Goal: Information Seeking & Learning: Find specific fact

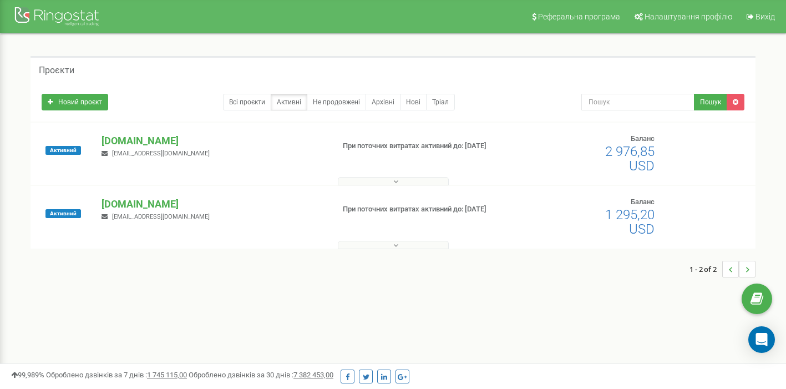
click at [373, 243] on button at bounding box center [393, 245] width 111 height 8
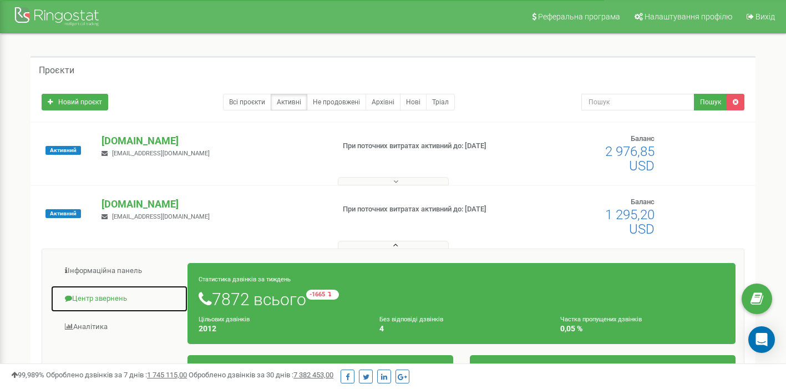
click at [93, 300] on link "Центр звернень" at bounding box center [119, 298] width 138 height 27
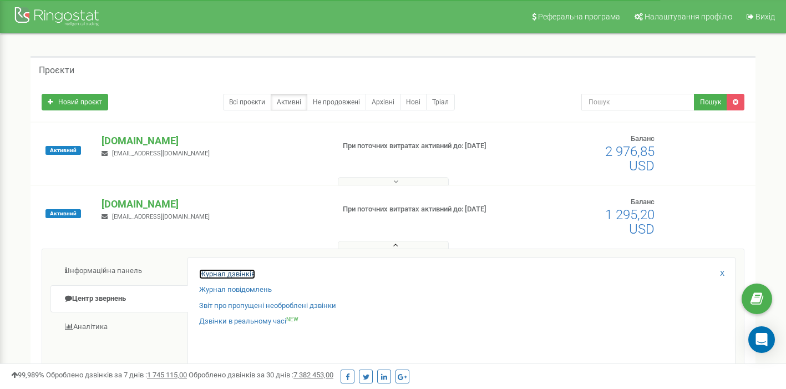
click at [226, 269] on link "Журнал дзвінків" at bounding box center [227, 274] width 56 height 11
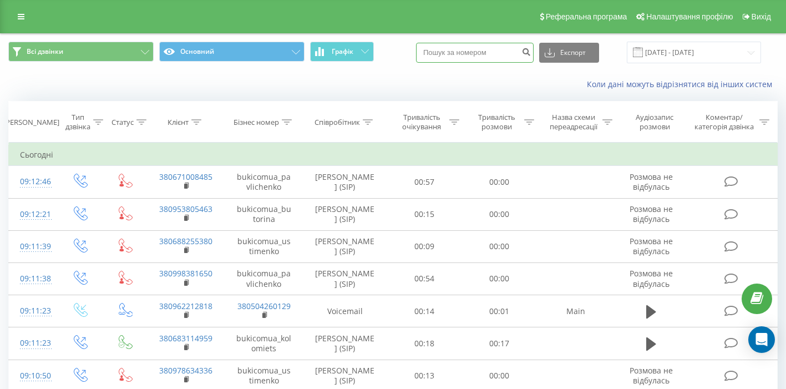
click at [503, 50] on input at bounding box center [475, 53] width 118 height 20
paste input "0958788798"
type input "0958788798"
click at [534, 56] on button "submit" at bounding box center [526, 53] width 15 height 20
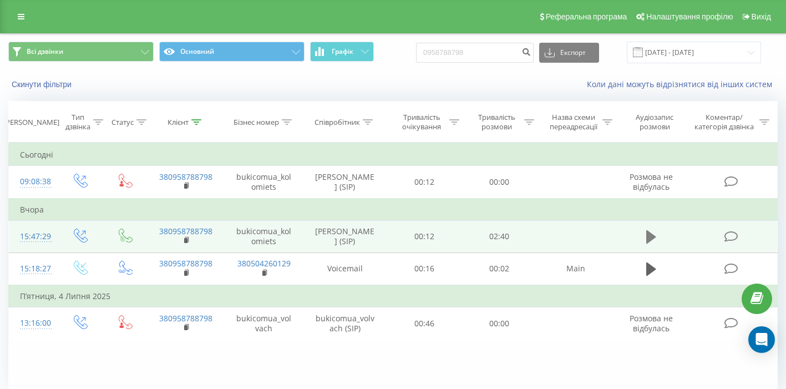
click at [654, 237] on icon at bounding box center [651, 236] width 10 height 13
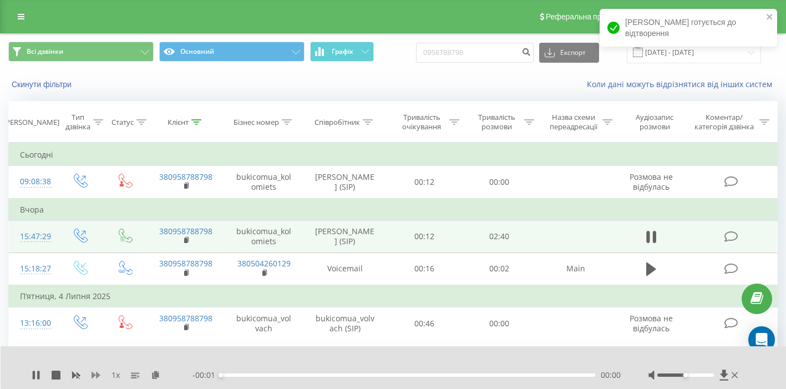
click at [94, 376] on icon at bounding box center [96, 375] width 9 height 7
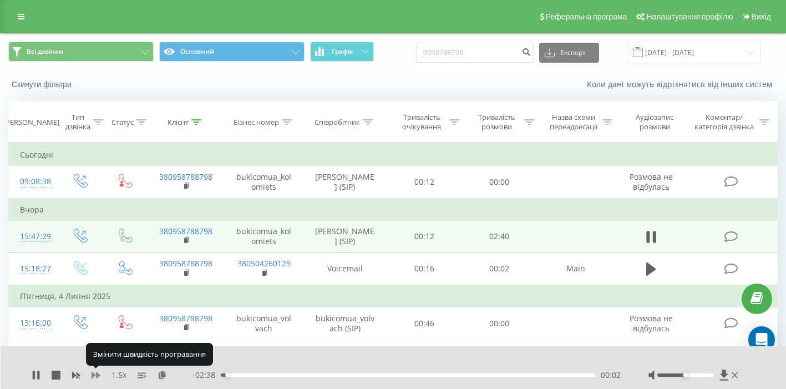
click at [94, 376] on icon at bounding box center [96, 375] width 9 height 7
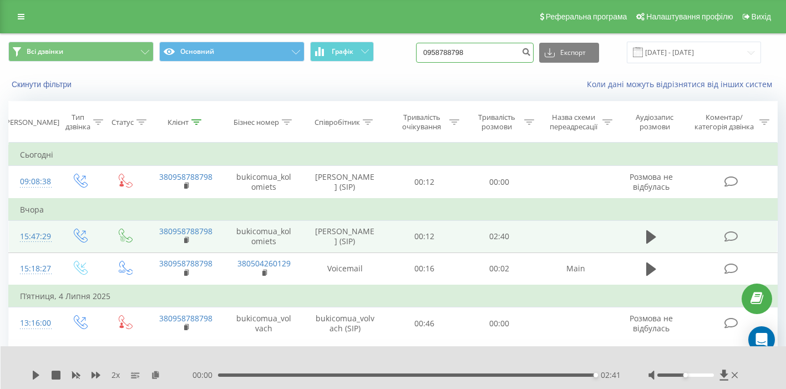
drag, startPoint x: 500, startPoint y: 51, endPoint x: 402, endPoint y: 44, distance: 98.4
click at [402, 44] on div "Всі дзвінки Основний Графік 0958788798 Експорт .csv .xls .xlsx 22.06.2025 - 22.…" at bounding box center [393, 53] width 770 height 22
click at [531, 51] on icon "submit" at bounding box center [526, 50] width 9 height 7
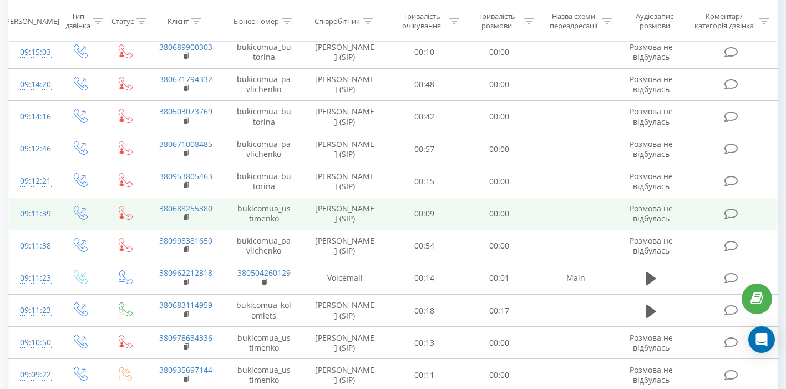
scroll to position [626, 0]
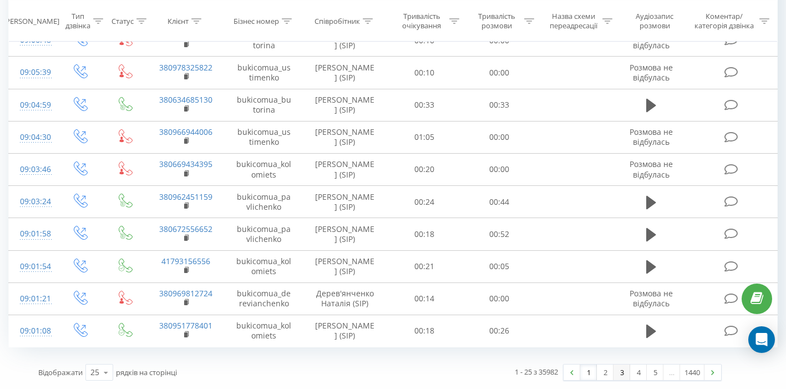
click at [619, 374] on link "3" at bounding box center [622, 373] width 17 height 16
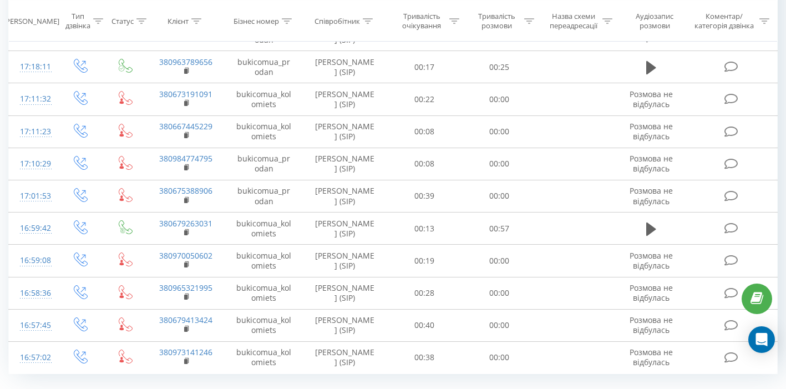
scroll to position [626, 0]
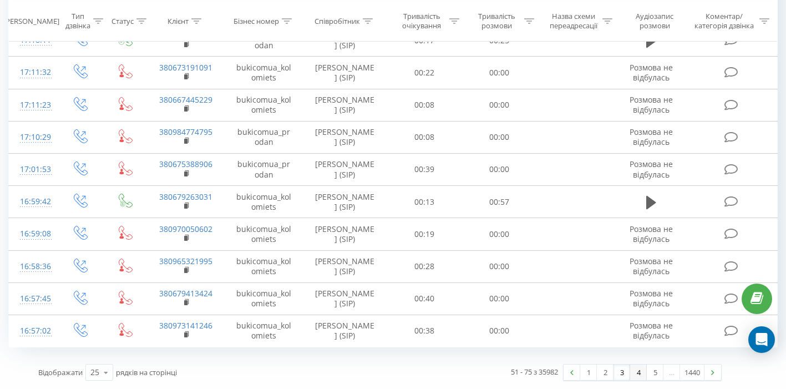
click at [639, 378] on link "4" at bounding box center [638, 373] width 17 height 16
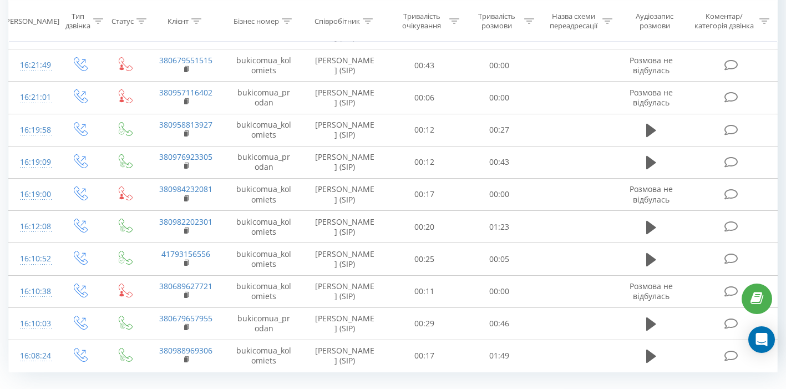
scroll to position [626, 0]
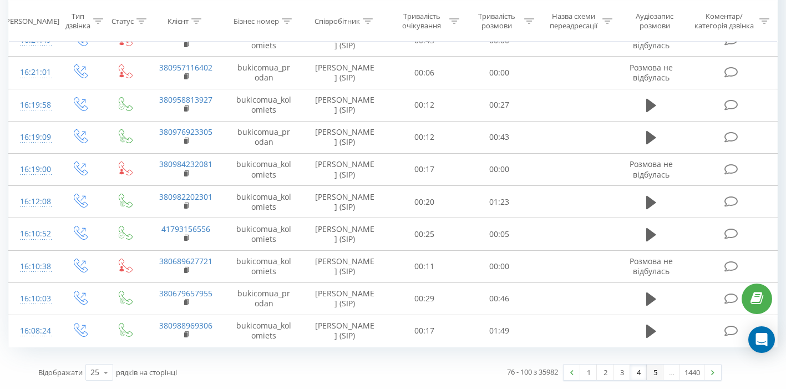
click at [655, 372] on link "5" at bounding box center [655, 373] width 17 height 16
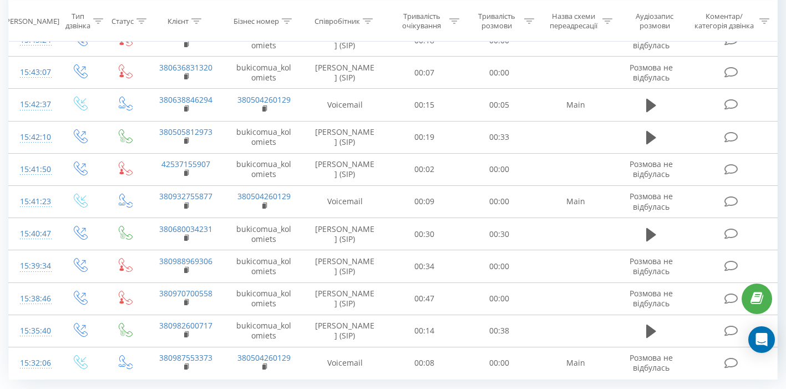
scroll to position [626, 0]
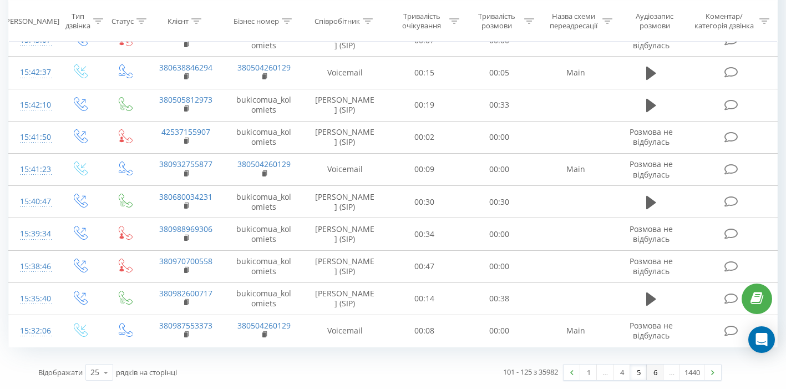
click at [655, 376] on link "6" at bounding box center [655, 373] width 17 height 16
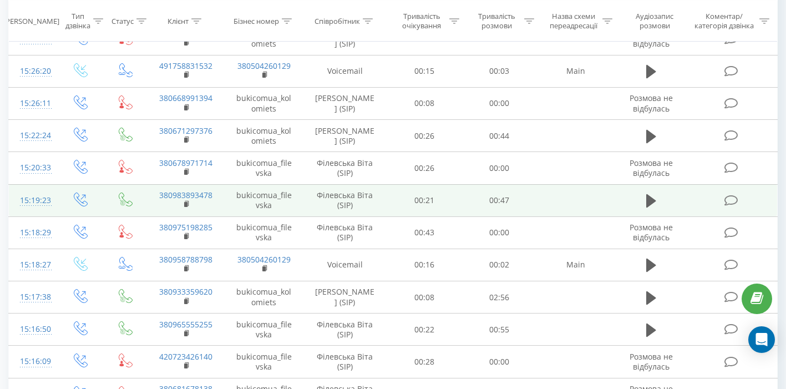
scroll to position [187, 0]
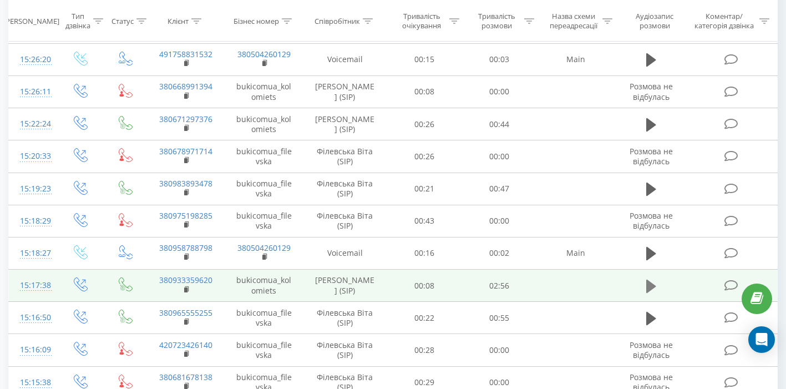
click at [648, 286] on icon at bounding box center [651, 285] width 10 height 13
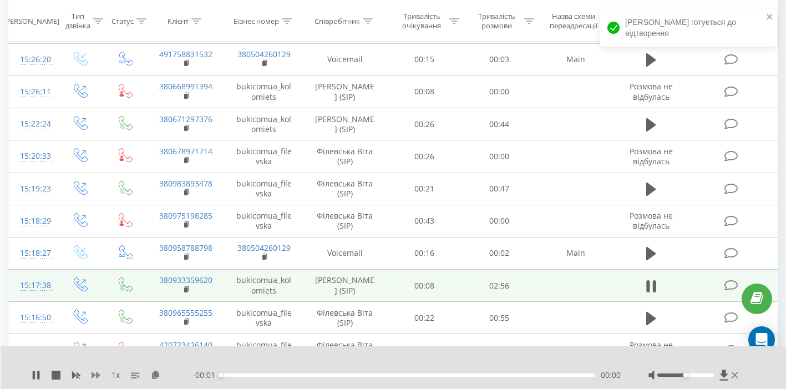
click at [98, 375] on icon at bounding box center [96, 375] width 9 height 7
click at [184, 290] on icon at bounding box center [187, 290] width 6 height 8
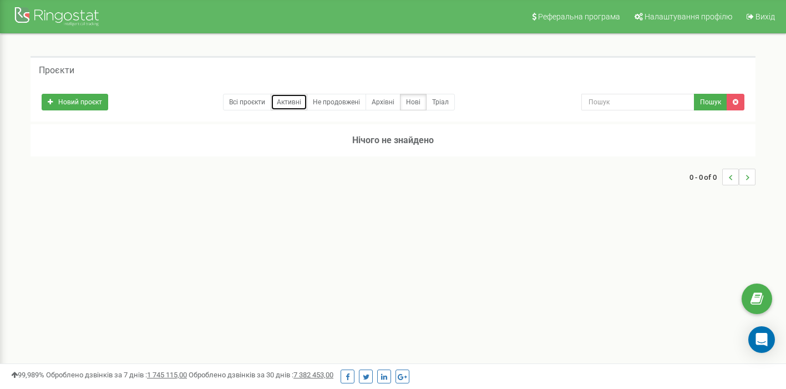
click at [284, 101] on link "Активні" at bounding box center [289, 102] width 37 height 17
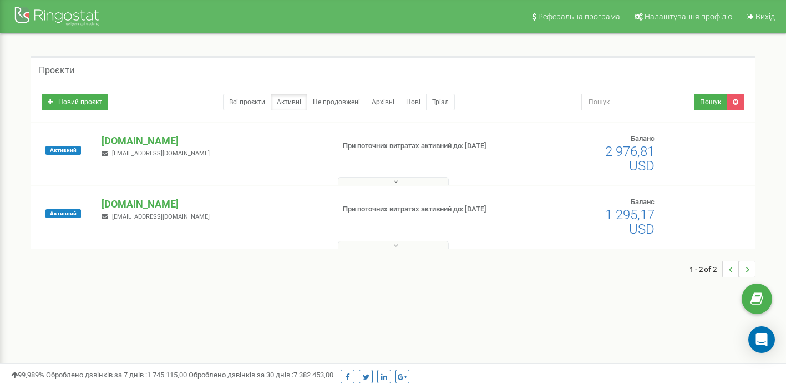
click at [379, 244] on button at bounding box center [393, 245] width 111 height 8
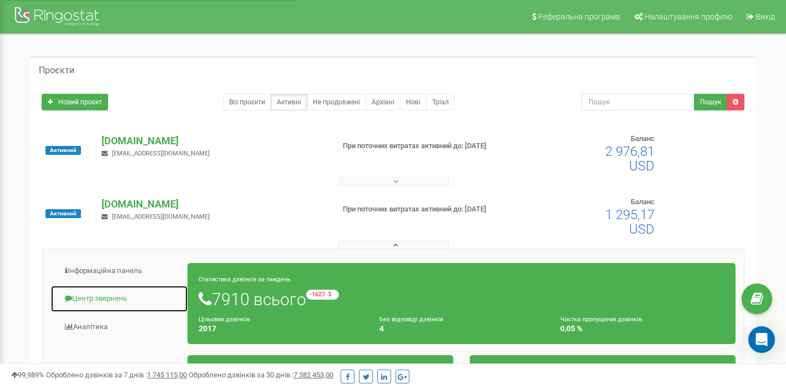
click at [109, 303] on link "Центр звернень" at bounding box center [119, 298] width 138 height 27
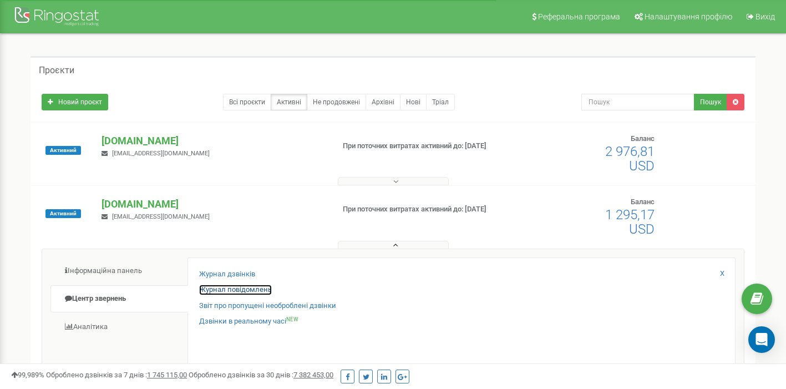
click at [226, 290] on link "Журнал повідомлень" at bounding box center [235, 290] width 73 height 11
click at [225, 275] on link "Журнал дзвінків" at bounding box center [227, 274] width 56 height 11
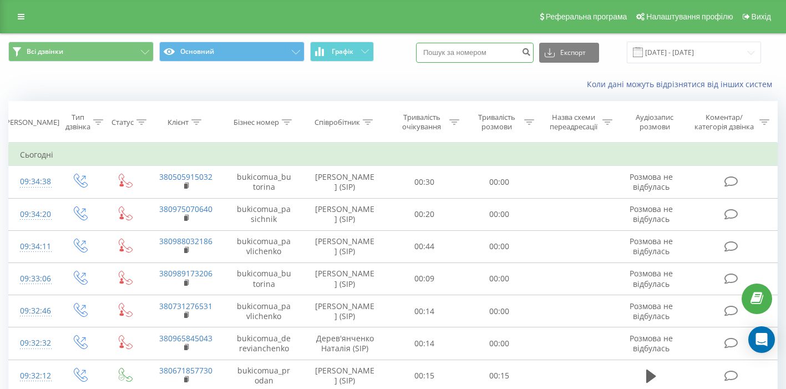
click at [492, 50] on input at bounding box center [475, 53] width 118 height 20
paste input "0979080681"
type input "0979080681"
click at [534, 53] on button "submit" at bounding box center [526, 53] width 15 height 20
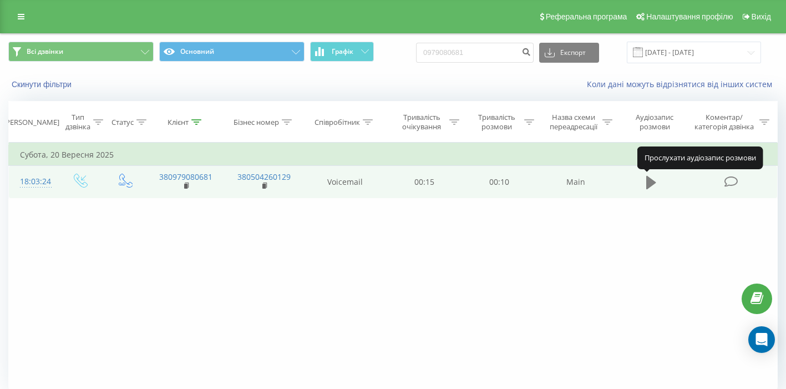
click at [652, 181] on icon at bounding box center [651, 182] width 10 height 13
